Goal: Navigation & Orientation: Find specific page/section

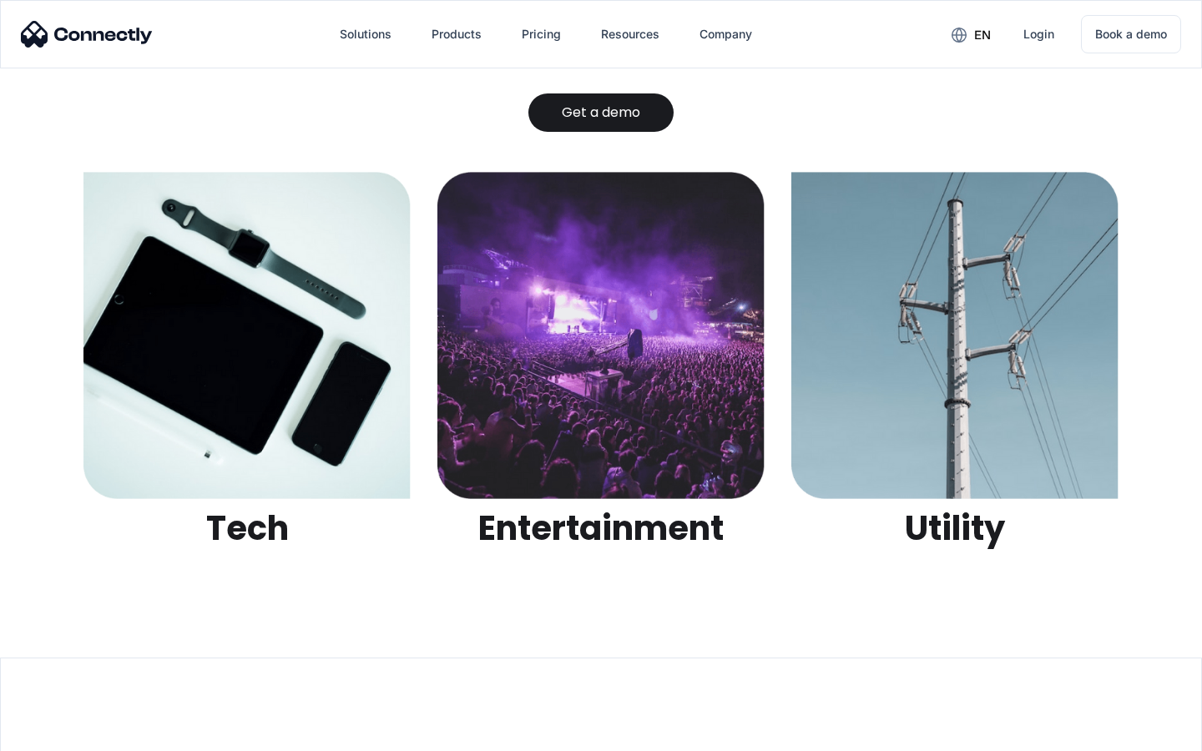
scroll to position [5266, 0]
